Goal: Transaction & Acquisition: Book appointment/travel/reservation

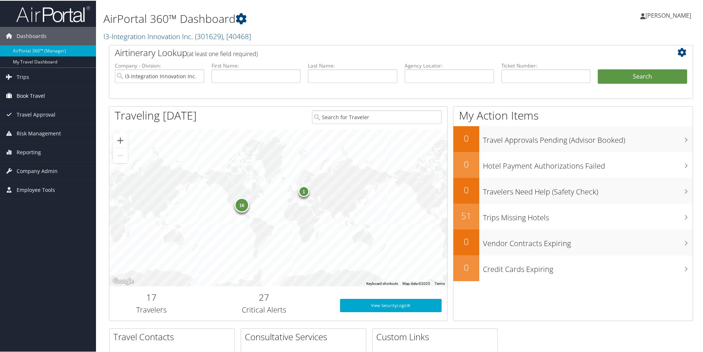
click at [36, 93] on span "Book Travel" at bounding box center [31, 95] width 28 height 18
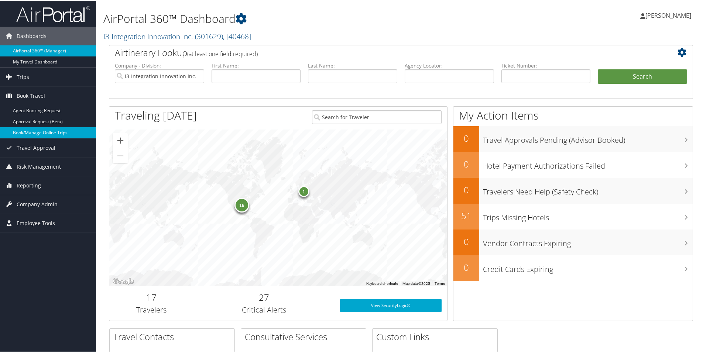
click at [49, 131] on link "Book/Manage Online Trips" at bounding box center [48, 132] width 96 height 11
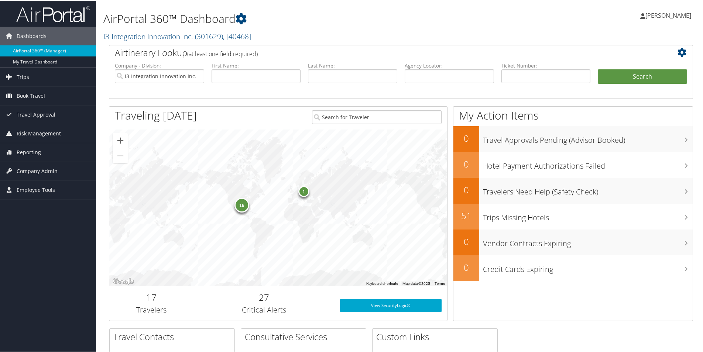
click at [303, 194] on div "1" at bounding box center [303, 190] width 11 height 11
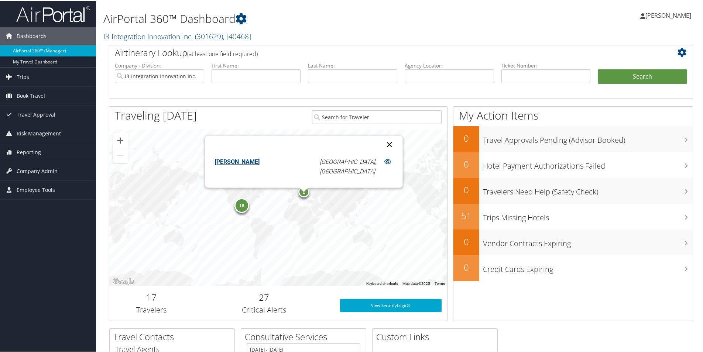
click at [381, 142] on button "Close" at bounding box center [390, 144] width 18 height 18
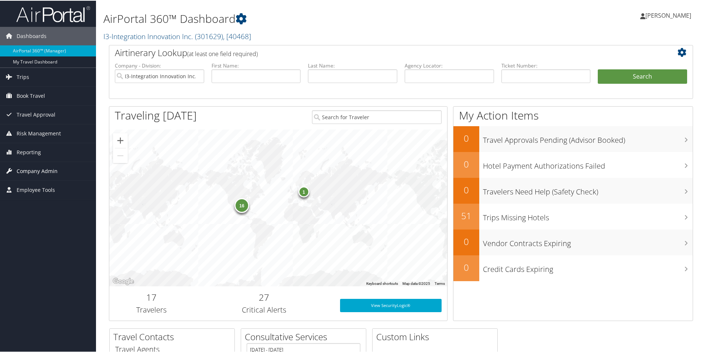
click at [42, 171] on span "Company Admin" at bounding box center [37, 170] width 41 height 18
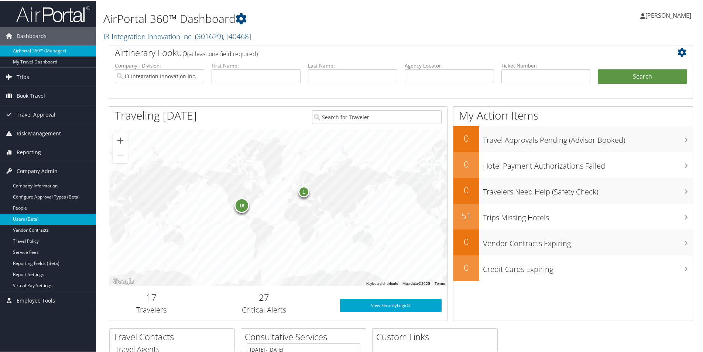
click at [33, 213] on link "Users (Beta)" at bounding box center [48, 218] width 96 height 11
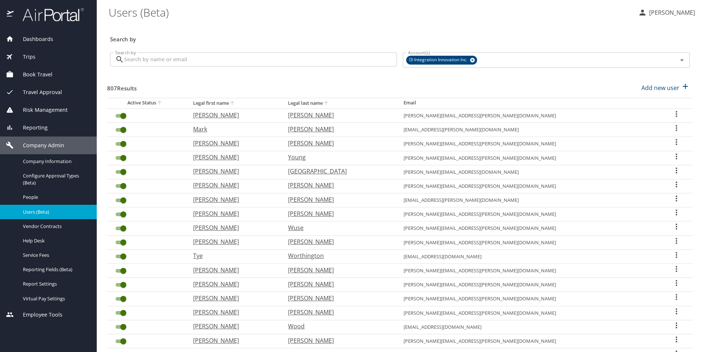
click at [217, 60] on input "Search by" at bounding box center [260, 59] width 273 height 14
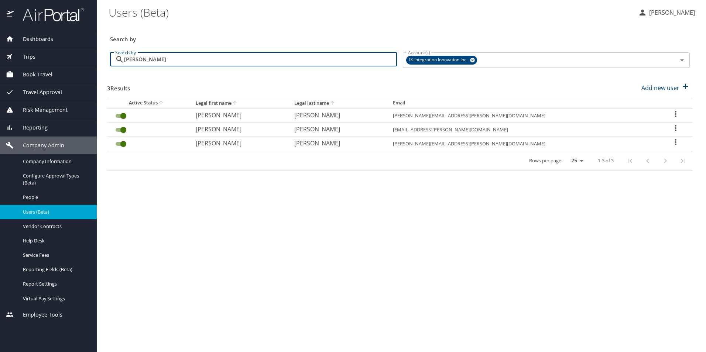
type input "stewart"
click at [39, 74] on span "Book Travel" at bounding box center [33, 75] width 39 height 8
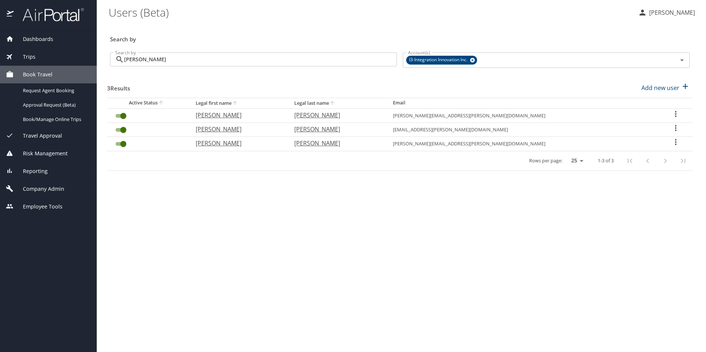
click at [51, 74] on span "Book Travel" at bounding box center [33, 75] width 39 height 8
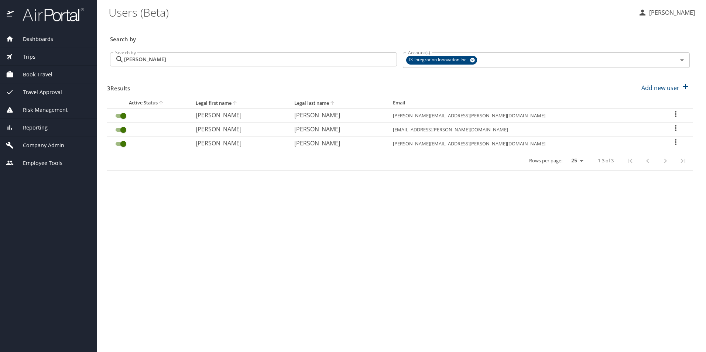
click at [51, 73] on span "Book Travel" at bounding box center [33, 75] width 39 height 8
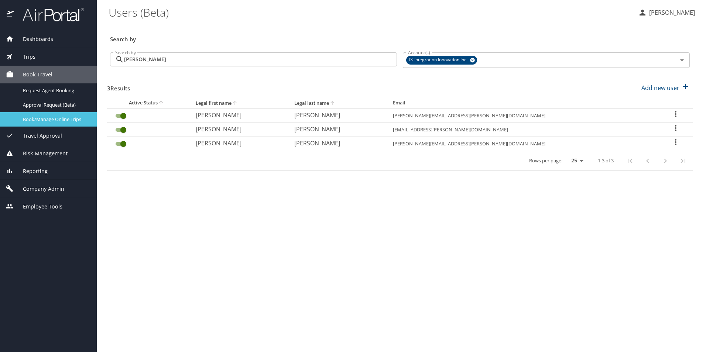
click at [39, 116] on div "Book/Manage Online Trips" at bounding box center [48, 119] width 85 height 8
click at [36, 38] on span "Dashboards" at bounding box center [34, 39] width 40 height 8
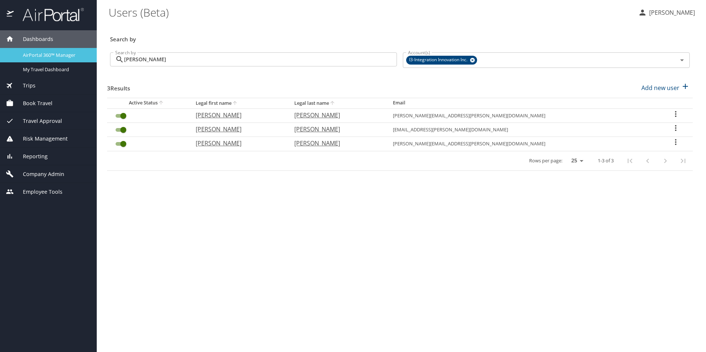
click at [46, 54] on span "AirPortal 360™ Manager" at bounding box center [55, 55] width 65 height 7
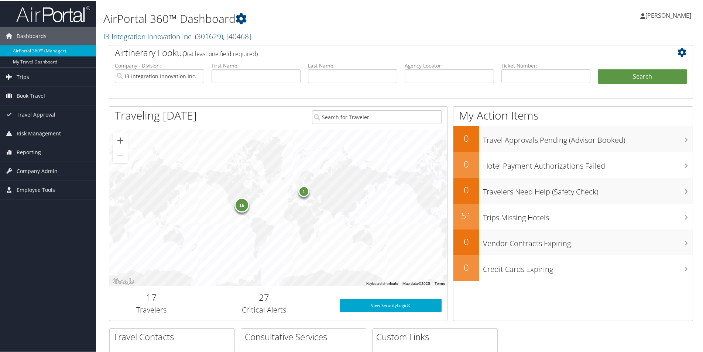
click at [241, 207] on div "16" at bounding box center [242, 204] width 15 height 15
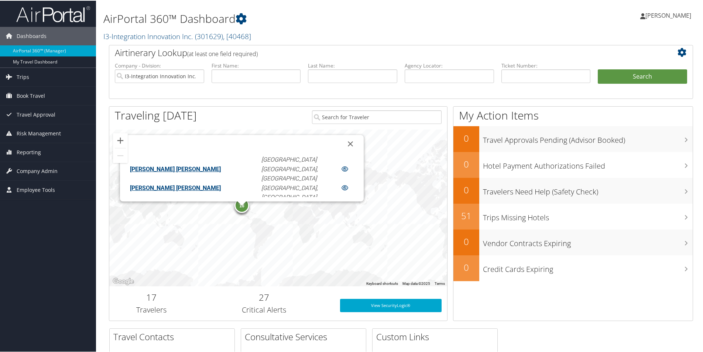
scroll to position [168, 0]
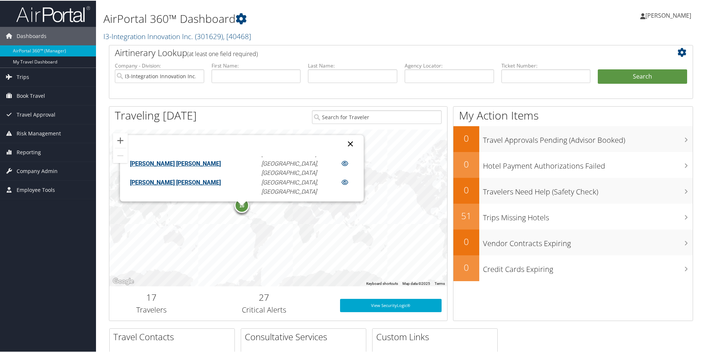
click at [342, 141] on button "Close" at bounding box center [351, 143] width 18 height 18
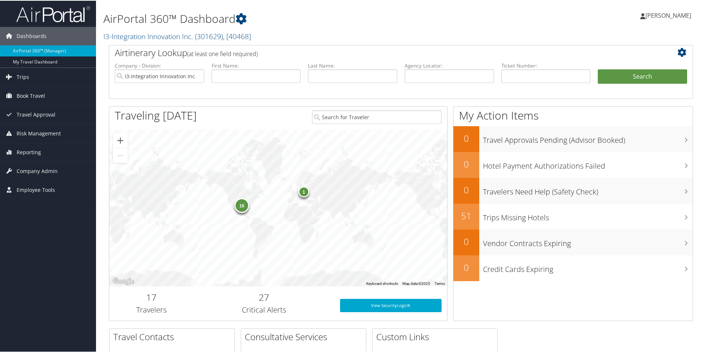
click at [305, 192] on div "1" at bounding box center [303, 190] width 11 height 11
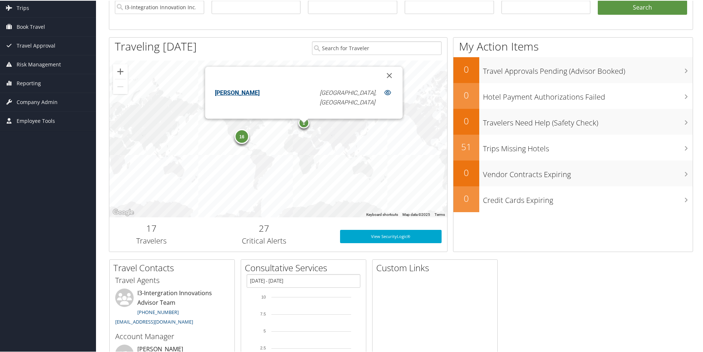
scroll to position [0, 0]
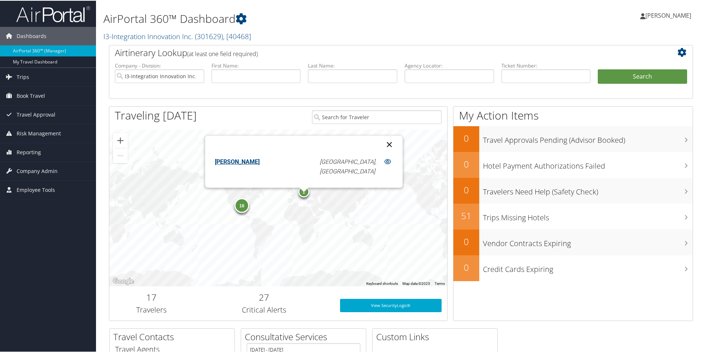
click at [381, 143] on button "Close" at bounding box center [390, 144] width 18 height 18
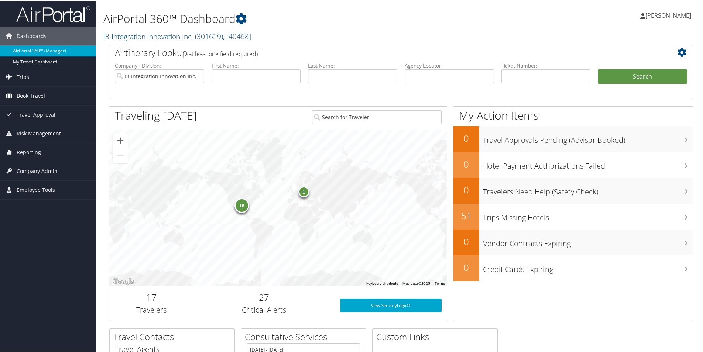
click at [24, 91] on span "Book Travel" at bounding box center [31, 95] width 28 height 18
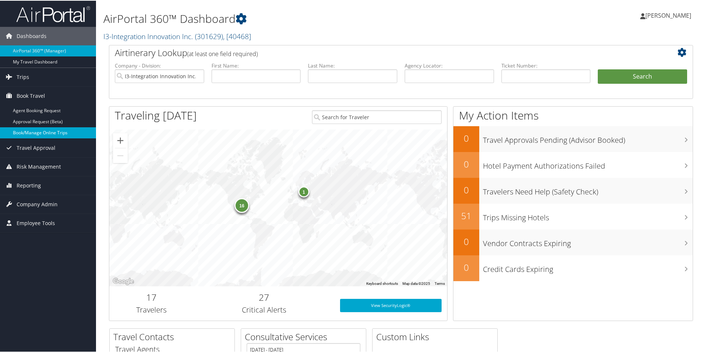
click at [60, 134] on link "Book/Manage Online Trips" at bounding box center [48, 132] width 96 height 11
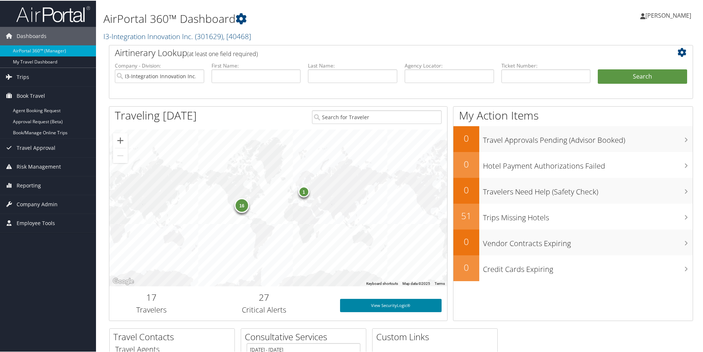
click at [368, 305] on link "View SecurityLogic®" at bounding box center [391, 304] width 102 height 13
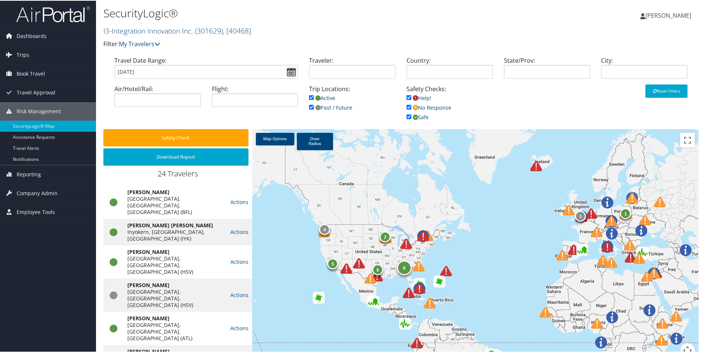
click at [461, 267] on div "6 1 1 9 2 4 5" at bounding box center [475, 248] width 447 height 238
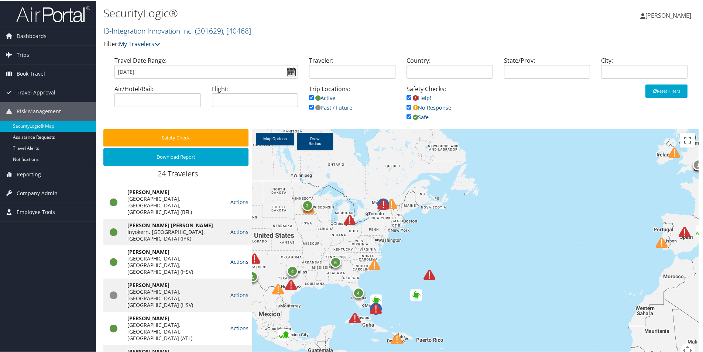
click at [440, 235] on div "4 1 6 4 2 1" at bounding box center [475, 248] width 447 height 238
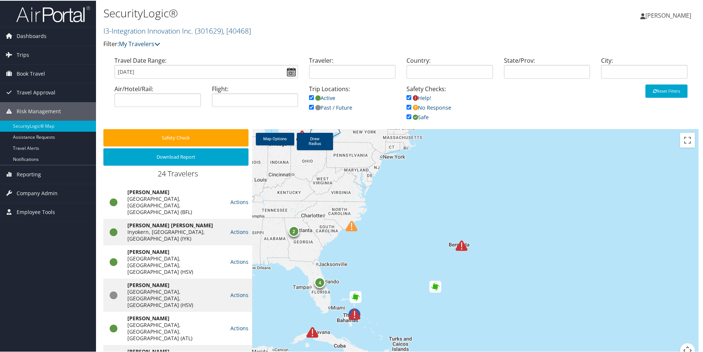
drag, startPoint x: 369, startPoint y: 273, endPoint x: 408, endPoint y: 195, distance: 87.1
click at [409, 198] on div "2 4" at bounding box center [475, 248] width 447 height 238
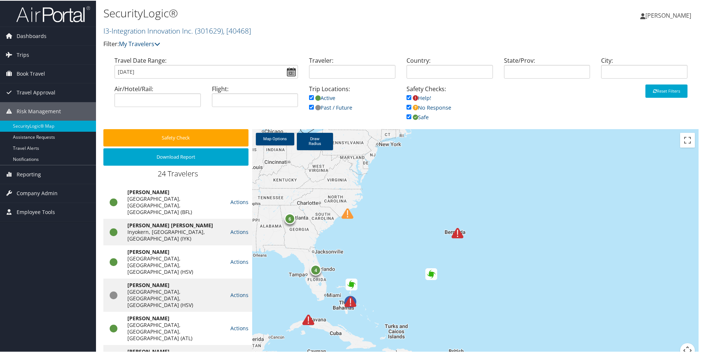
click at [348, 300] on img at bounding box center [351, 301] width 12 height 12
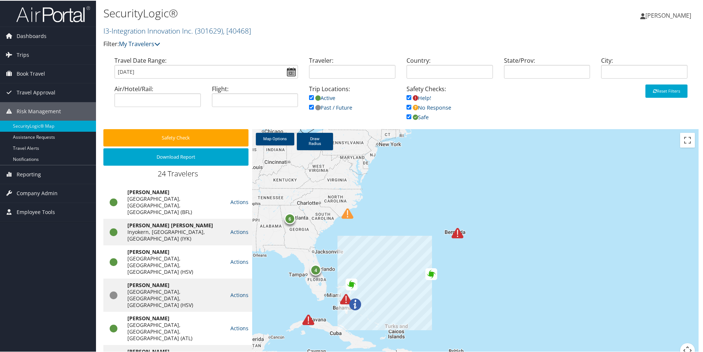
click at [342, 298] on img at bounding box center [346, 299] width 12 height 12
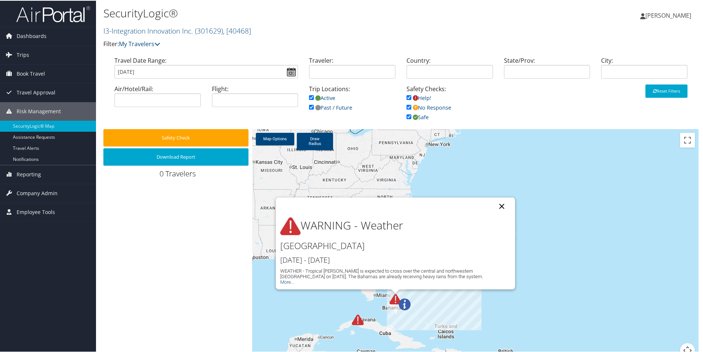
click at [502, 203] on button "Close" at bounding box center [502, 206] width 18 height 18
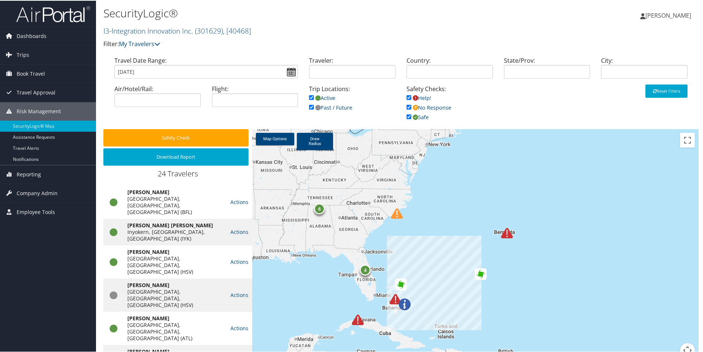
click at [396, 214] on img at bounding box center [397, 213] width 12 height 12
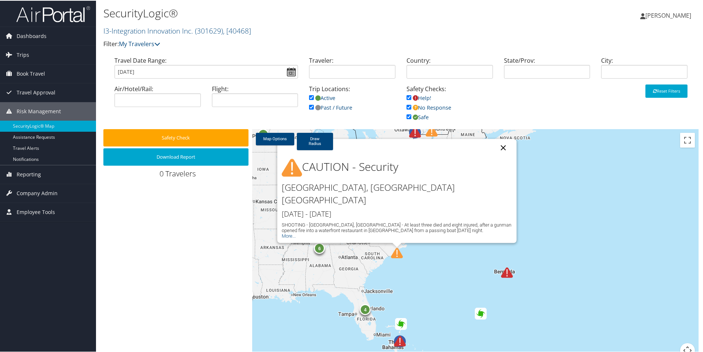
click at [503, 156] on button "Close" at bounding box center [504, 148] width 18 height 18
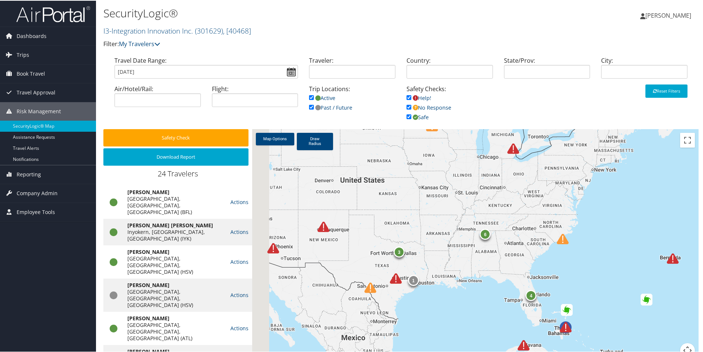
drag, startPoint x: 310, startPoint y: 287, endPoint x: 477, endPoint y: 273, distance: 167.5
click at [477, 273] on div "3 6 4 1 1 1" at bounding box center [475, 248] width 447 height 238
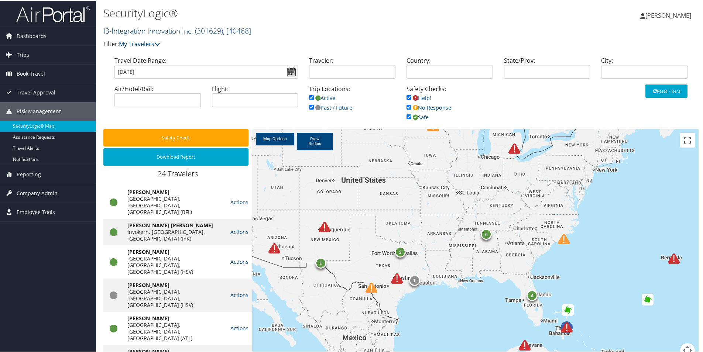
click at [395, 279] on img at bounding box center [397, 278] width 12 height 12
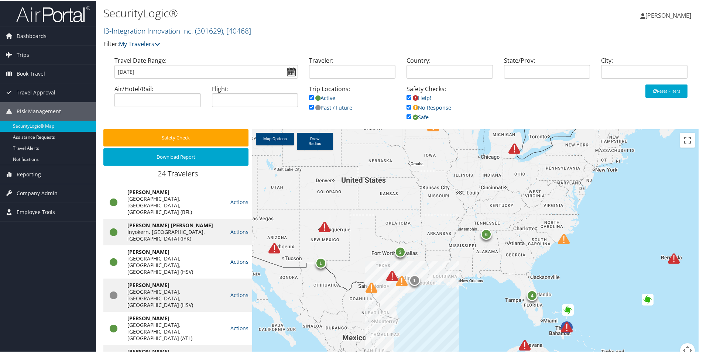
click at [386, 274] on img at bounding box center [392, 276] width 12 height 12
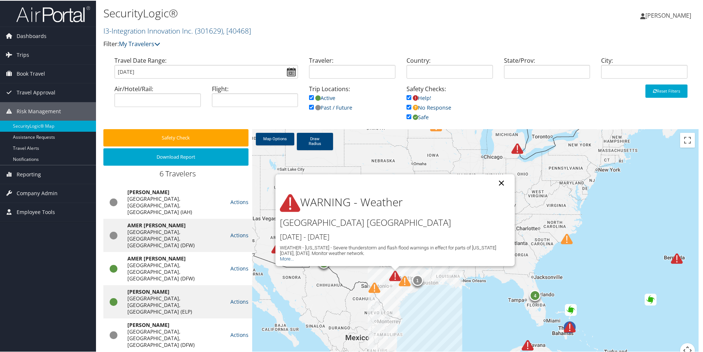
click at [501, 182] on button "Close" at bounding box center [502, 183] width 18 height 18
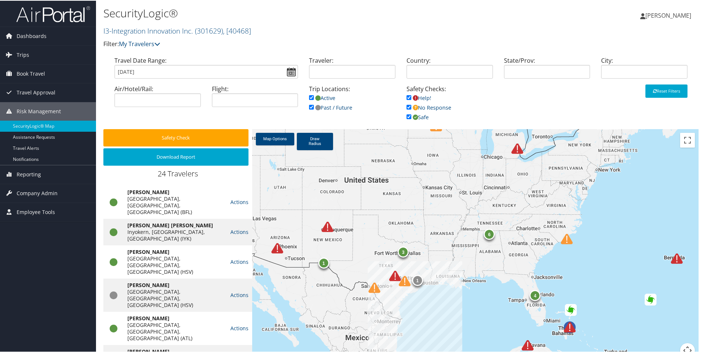
click at [327, 225] on img at bounding box center [328, 227] width 12 height 12
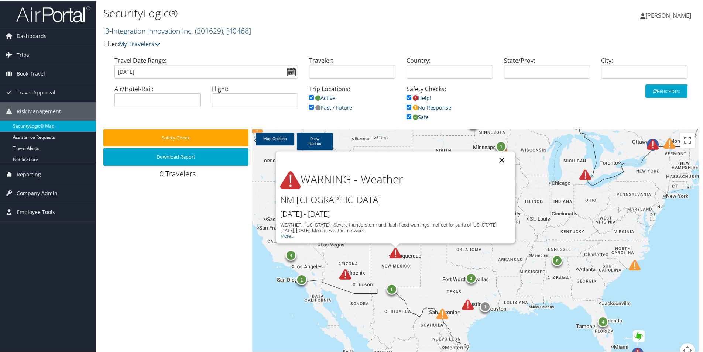
click at [499, 162] on button "Close" at bounding box center [502, 160] width 18 height 18
